Goal: Task Accomplishment & Management: Manage account settings

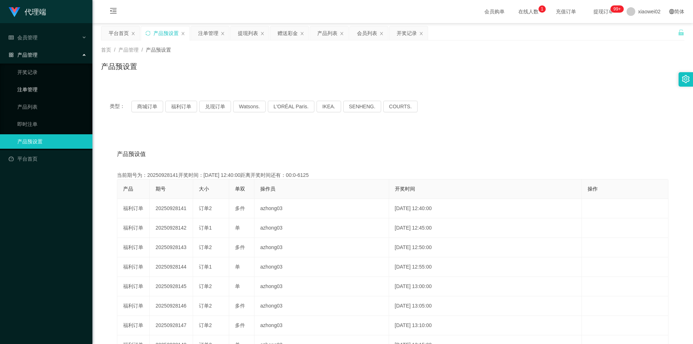
click at [26, 89] on link "注单管理" at bounding box center [51, 89] width 69 height 14
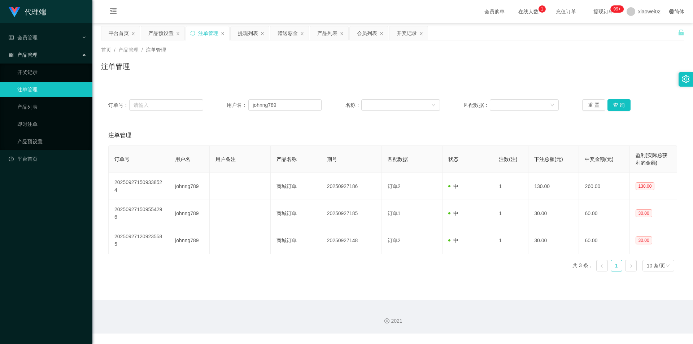
click at [38, 56] on div "产品管理" at bounding box center [46, 55] width 92 height 14
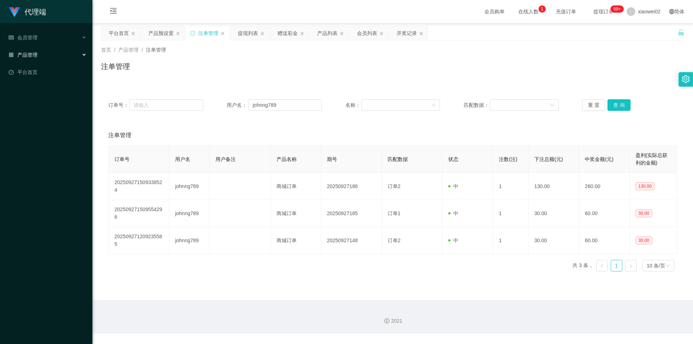
click at [38, 56] on div "产品管理" at bounding box center [46, 55] width 92 height 14
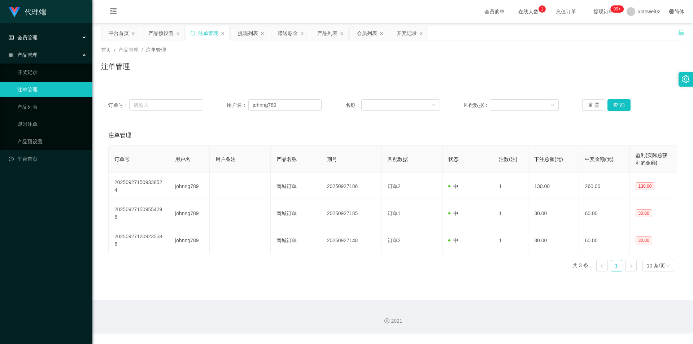
click at [48, 35] on div "会员管理" at bounding box center [46, 37] width 92 height 14
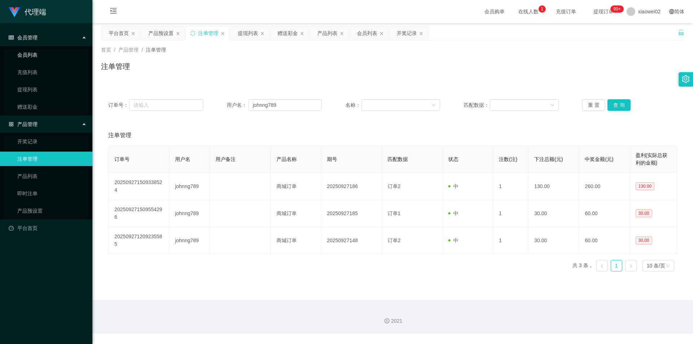
click at [38, 54] on link "会员列表" at bounding box center [51, 55] width 69 height 14
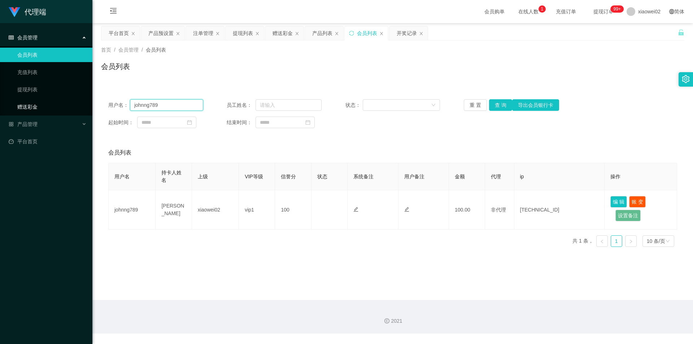
drag, startPoint x: 183, startPoint y: 106, endPoint x: 36, endPoint y: 106, distance: 147.2
click at [36, 106] on section "代理端 会员管理 会员列表 充值列表 提现列表 赠送彩金 产品管理 开奖记录 注单管理 产品列表 即时注单 产品预设置 平台首页 保存配置 重置配置 整体风格…" at bounding box center [346, 166] width 693 height 333
paste input "95959595"
type input "95959595"
click at [496, 105] on button "查 询" at bounding box center [500, 105] width 23 height 12
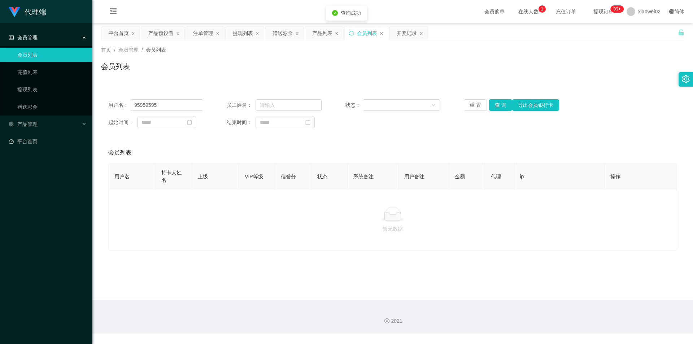
click at [445, 148] on div "会员列表" at bounding box center [392, 153] width 569 height 20
click at [167, 144] on div "会员列表" at bounding box center [392, 153] width 569 height 20
click at [19, 89] on link "提现列表" at bounding box center [51, 89] width 69 height 14
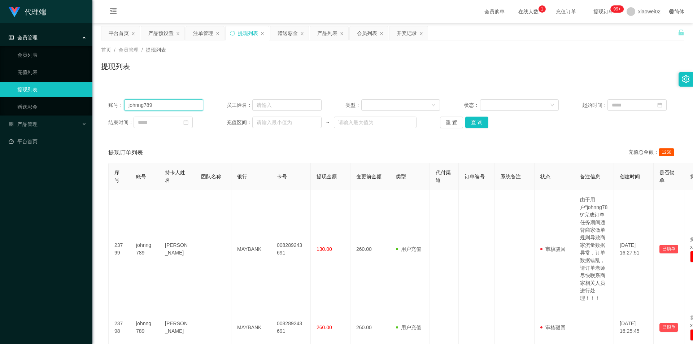
drag, startPoint x: 177, startPoint y: 105, endPoint x: 43, endPoint y: 94, distance: 134.6
click at [43, 94] on section "代理端 会员管理 会员列表 充值列表 提现列表 赠送彩金 产品管理 开奖记录 注单管理 产品列表 即时注单 产品预设置 平台首页 保存配置 重置配置 整体风格…" at bounding box center [346, 221] width 693 height 442
paste input "95959595"
type input "95959595"
click at [476, 123] on button "查 询" at bounding box center [476, 123] width 23 height 12
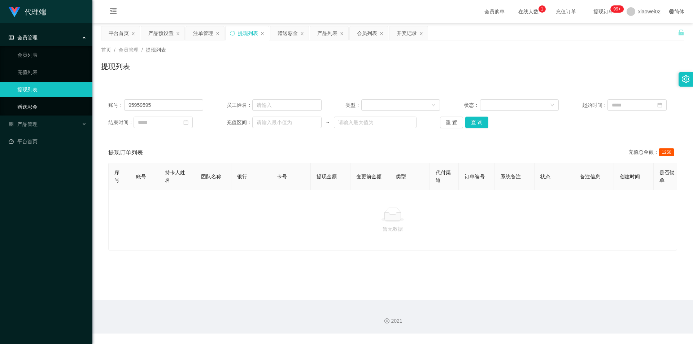
click at [40, 110] on link "赠送彩金" at bounding box center [51, 107] width 69 height 14
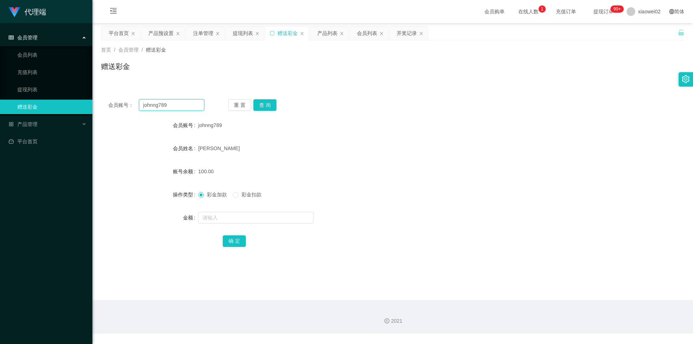
drag, startPoint x: 177, startPoint y: 106, endPoint x: 56, endPoint y: 97, distance: 121.6
click at [53, 98] on section "代理端 会员管理 会员列表 充值列表 提现列表 赠送彩金 产品管理 开奖记录 注单管理 产品列表 即时注单 产品预设置 平台首页 保存配置 重置配置 整体风格…" at bounding box center [346, 166] width 693 height 333
paste input "95959595"
type input "95959595"
click at [264, 105] on button "查 询" at bounding box center [264, 105] width 23 height 12
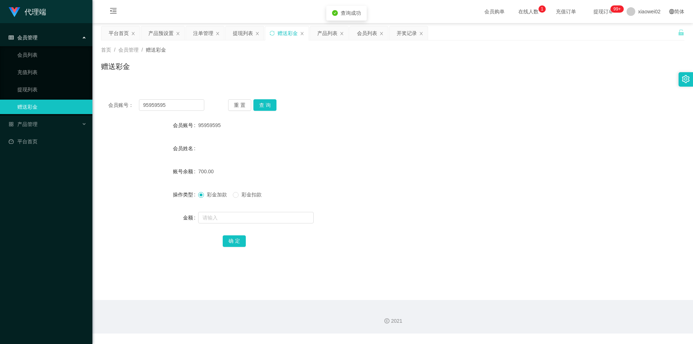
click at [403, 160] on form "会员账号 95959595 会员姓名 账号余额 700.00 操作类型 彩金加款 彩金扣款 金额 确 定" at bounding box center [392, 183] width 583 height 130
